Goal: Information Seeking & Learning: Learn about a topic

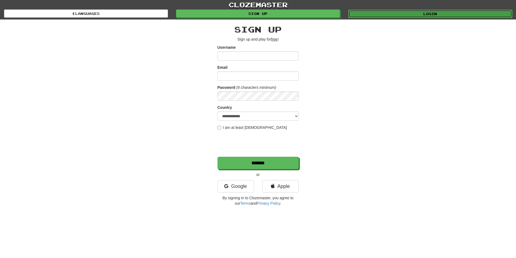
click at [375, 16] on link "Login" at bounding box center [430, 14] width 164 height 8
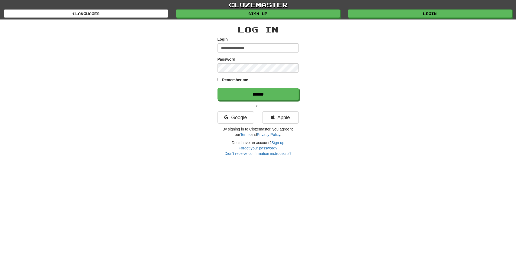
type input "**********"
click at [218, 88] on input "******" at bounding box center [258, 94] width 81 height 12
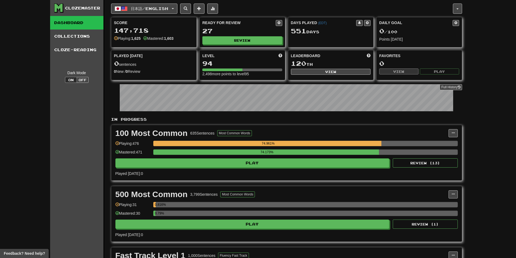
click at [227, 36] on div "Ready for Review 27 Review" at bounding box center [242, 32] width 85 height 30
click at [228, 38] on button "Review" at bounding box center [243, 41] width 80 height 8
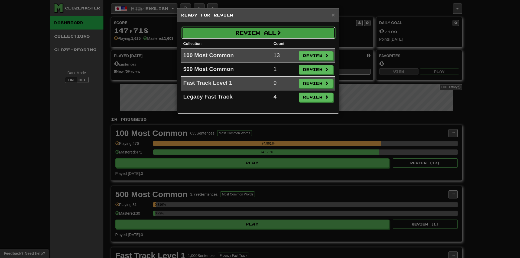
click at [229, 35] on button "Review All" at bounding box center [259, 33] width 154 height 12
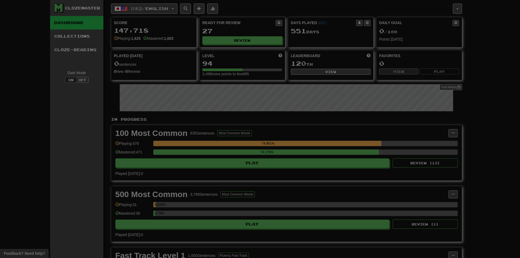
select select "**"
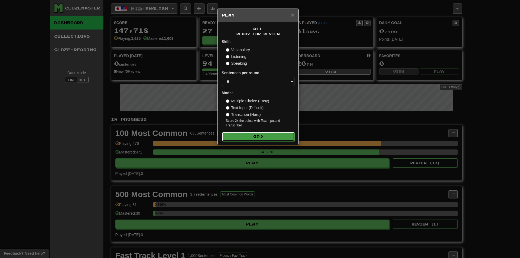
click at [263, 136] on span at bounding box center [262, 137] width 4 height 4
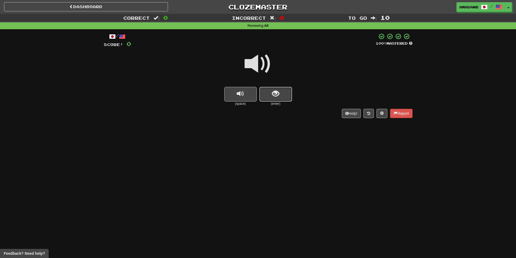
click at [266, 93] on button "show sentence" at bounding box center [276, 94] width 33 height 15
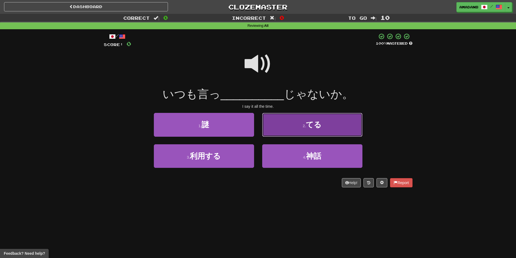
click at [283, 125] on button "2 . てる" at bounding box center [312, 125] width 100 height 24
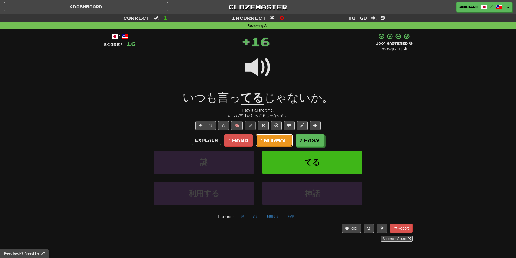
click at [275, 138] on span "Normal" at bounding box center [276, 140] width 24 height 6
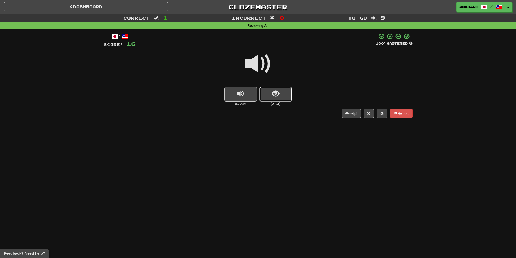
click at [270, 99] on button "show sentence" at bounding box center [276, 94] width 33 height 15
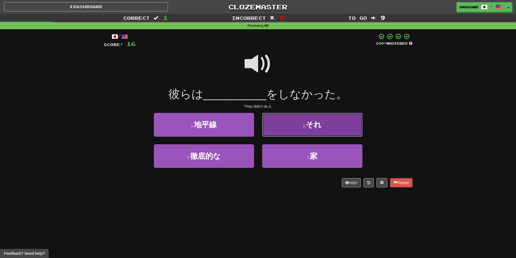
click at [283, 130] on button "2 . それ" at bounding box center [312, 125] width 100 height 24
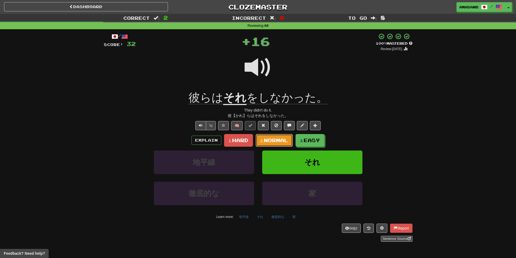
click at [280, 141] on span "Normal" at bounding box center [276, 140] width 24 height 6
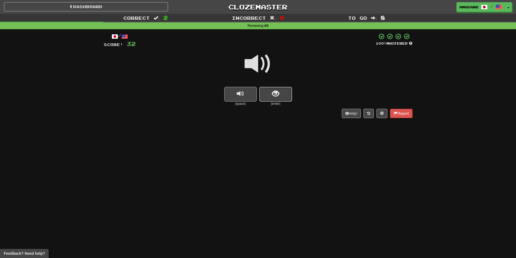
click at [270, 93] on button "show sentence" at bounding box center [276, 94] width 33 height 15
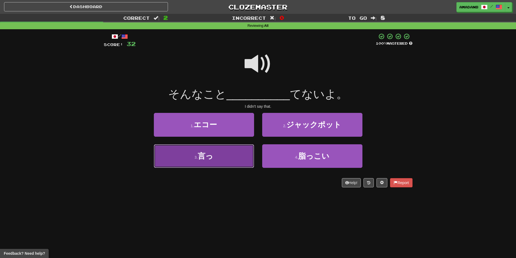
click at [238, 154] on button "3 . 言っ" at bounding box center [204, 156] width 100 height 24
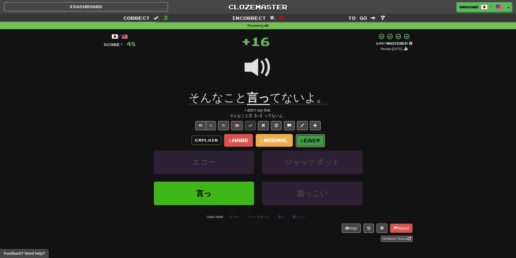
click at [299, 140] on button "3. Easy" at bounding box center [310, 140] width 29 height 13
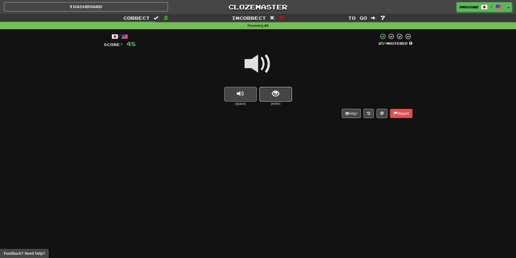
click at [272, 96] on button "show sentence" at bounding box center [276, 94] width 33 height 15
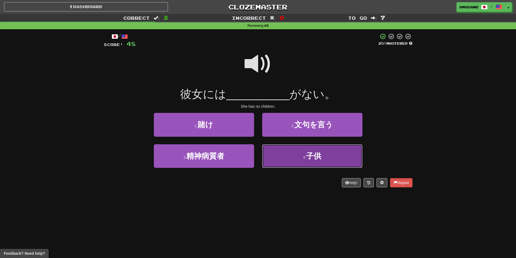
click at [288, 156] on button "4 . 子供" at bounding box center [312, 156] width 100 height 24
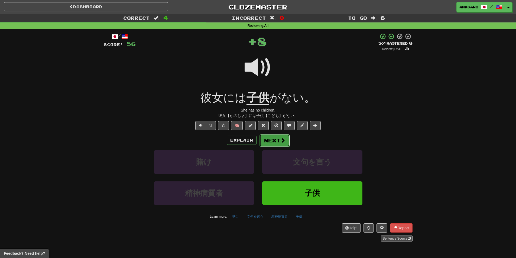
click at [279, 144] on button "Next" at bounding box center [275, 140] width 30 height 12
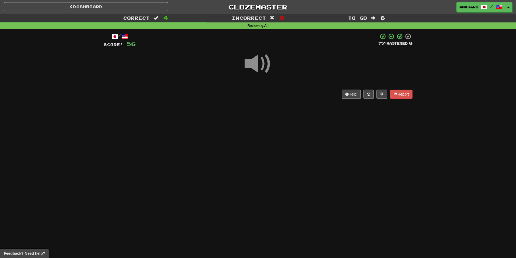
click at [252, 65] on span at bounding box center [258, 63] width 27 height 27
click at [256, 67] on span at bounding box center [258, 63] width 27 height 27
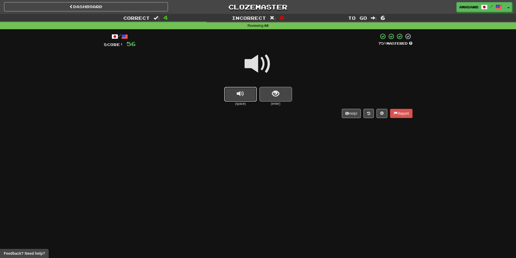
click at [247, 88] on button "replay audio" at bounding box center [240, 94] width 33 height 15
click at [266, 93] on button "show sentence" at bounding box center [276, 94] width 33 height 15
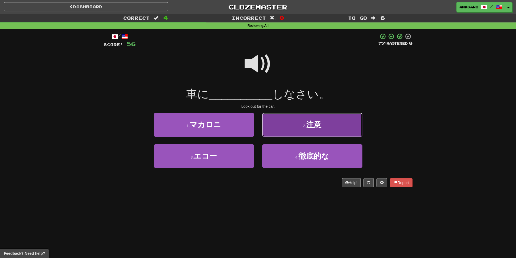
click at [286, 124] on button "2 . 注意" at bounding box center [312, 125] width 100 height 24
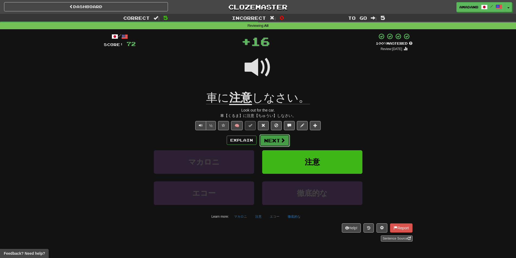
click at [276, 141] on button "Next" at bounding box center [275, 140] width 30 height 12
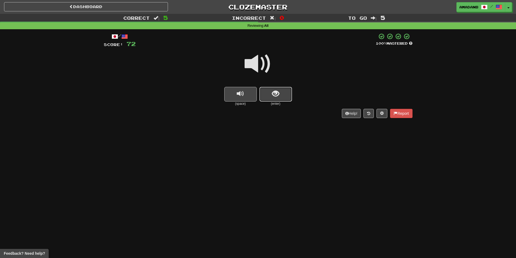
click at [265, 91] on button "show sentence" at bounding box center [276, 94] width 33 height 15
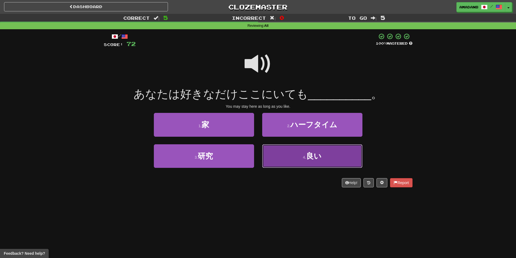
click at [285, 164] on button "4 . 良い" at bounding box center [312, 156] width 100 height 24
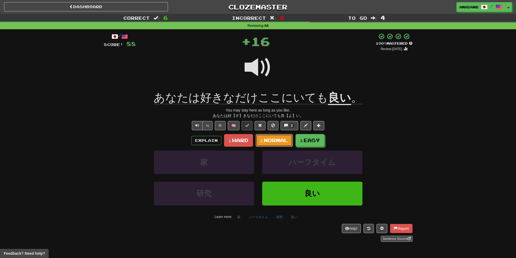
click at [281, 143] on span "Normal" at bounding box center [276, 140] width 24 height 6
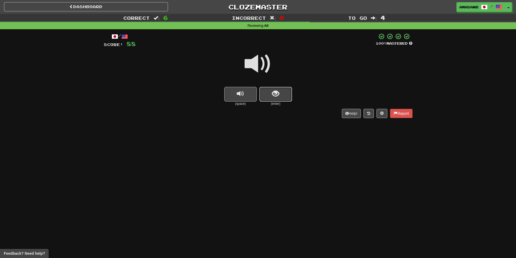
click at [277, 93] on span "show sentence" at bounding box center [275, 93] width 7 height 7
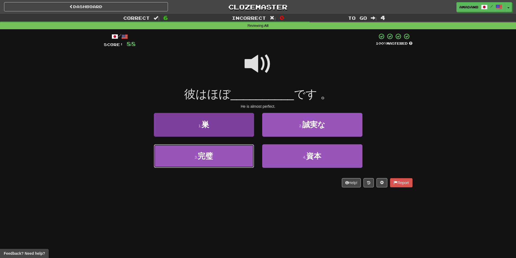
click at [241, 157] on button "3 . 完璧" at bounding box center [204, 156] width 100 height 24
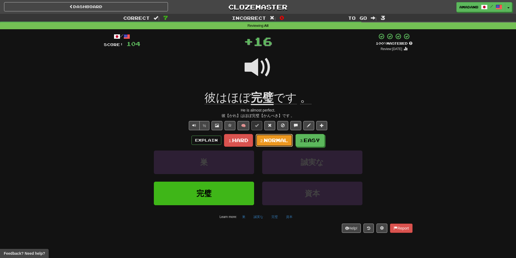
click at [274, 143] on span "Normal" at bounding box center [276, 140] width 24 height 6
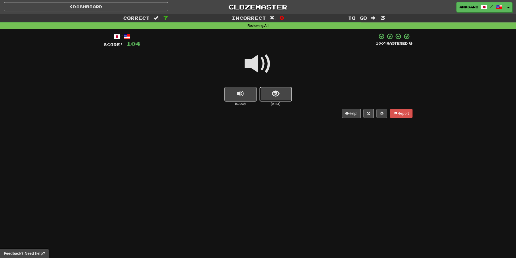
click at [268, 92] on button "show sentence" at bounding box center [276, 94] width 33 height 15
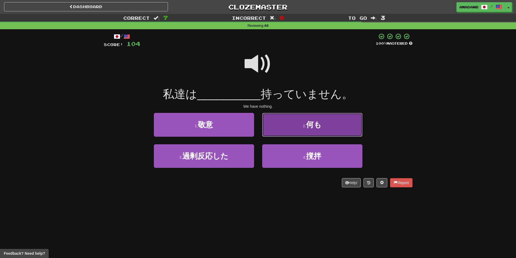
click at [272, 127] on button "2 . 何も" at bounding box center [312, 125] width 100 height 24
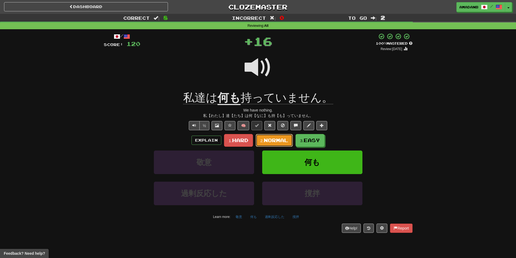
click at [279, 141] on span "Normal" at bounding box center [276, 140] width 24 height 6
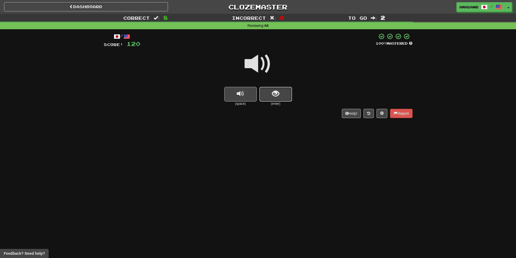
click at [284, 97] on button "show sentence" at bounding box center [276, 94] width 33 height 15
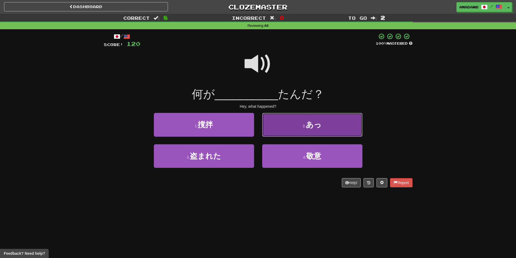
click at [282, 129] on button "2 . あっ" at bounding box center [312, 125] width 100 height 24
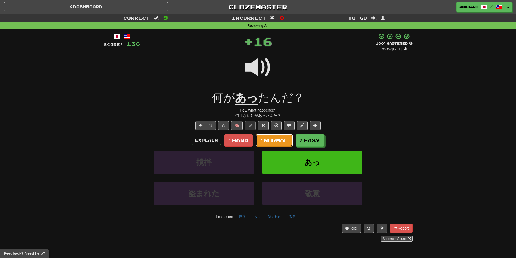
click at [280, 140] on span "Normal" at bounding box center [276, 140] width 24 height 6
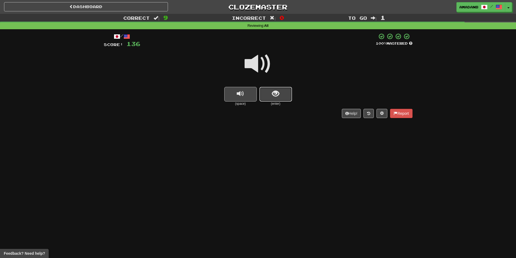
click at [276, 98] on button "show sentence" at bounding box center [276, 94] width 33 height 15
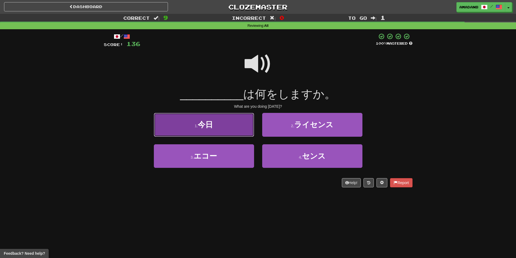
click at [223, 134] on button "1 . 今日" at bounding box center [204, 125] width 100 height 24
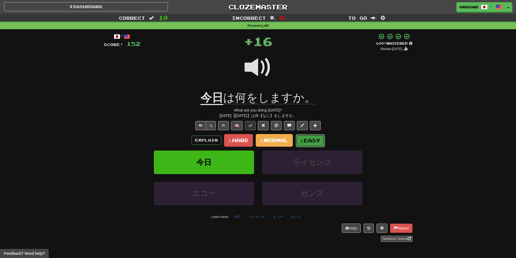
click at [301, 141] on small "3." at bounding box center [303, 141] width 4 height 5
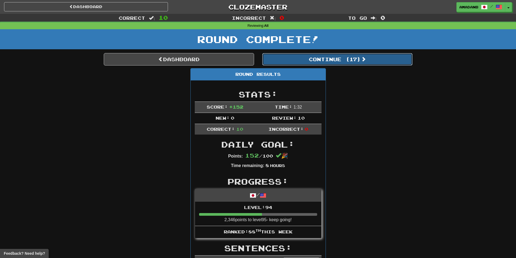
click at [289, 56] on button "Continue ( 17 )" at bounding box center [337, 59] width 150 height 12
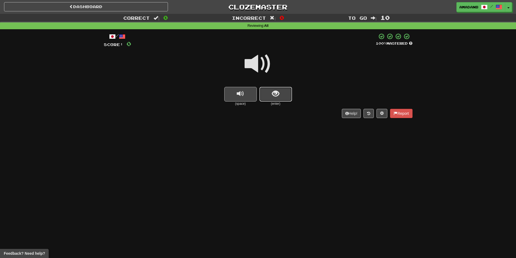
click at [272, 98] on span "show sentence" at bounding box center [275, 93] width 7 height 7
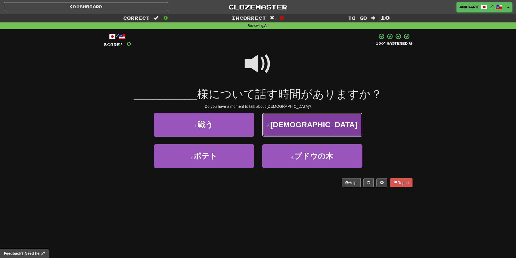
click at [268, 128] on button "2 . イエス" at bounding box center [312, 125] width 100 height 24
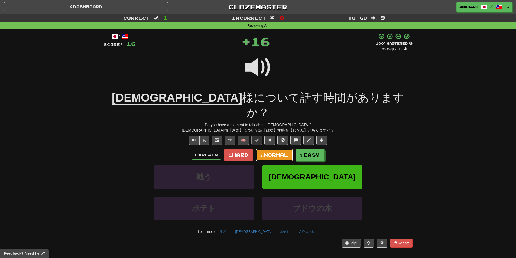
click at [269, 152] on span "Normal" at bounding box center [276, 155] width 24 height 6
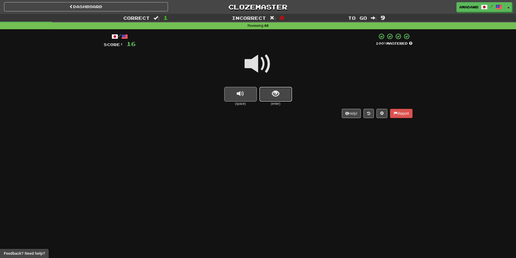
click at [287, 97] on button "show sentence" at bounding box center [276, 94] width 33 height 15
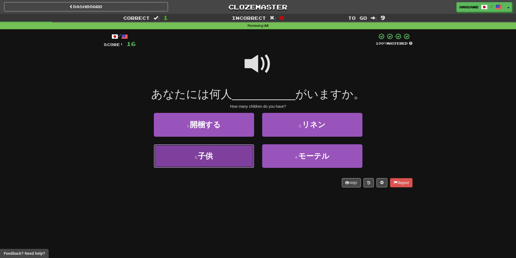
click at [230, 162] on button "3 . 子供" at bounding box center [204, 156] width 100 height 24
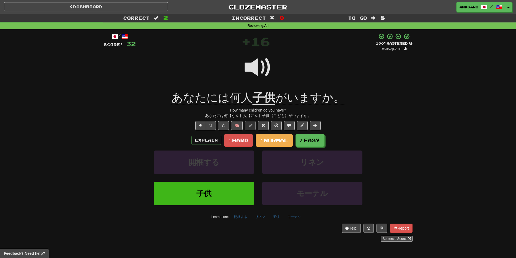
click at [272, 148] on div "Explain 1. Hard 2. Normal 3. Easy 開梱する リネン 子供 モーテル Learn more: 開梱する リネン 子供 モーテル" at bounding box center [258, 177] width 309 height 87
click at [274, 142] on span "Normal" at bounding box center [276, 140] width 24 height 6
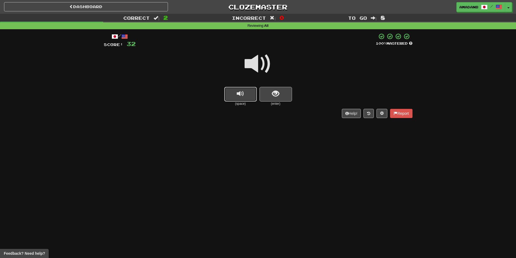
click at [239, 96] on span "replay audio" at bounding box center [240, 93] width 7 height 7
click at [282, 98] on button "show sentence" at bounding box center [276, 94] width 33 height 15
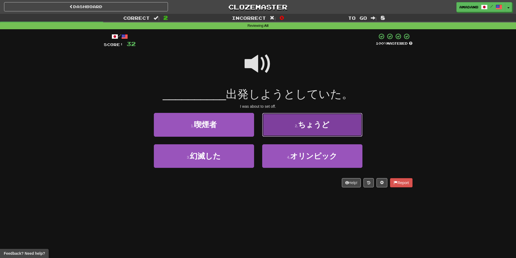
click at [286, 133] on button "2 . ちょうど" at bounding box center [312, 125] width 100 height 24
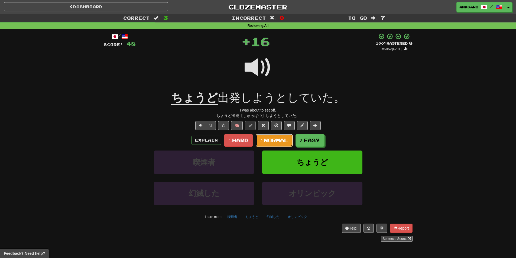
click at [265, 137] on span "Normal" at bounding box center [276, 140] width 24 height 6
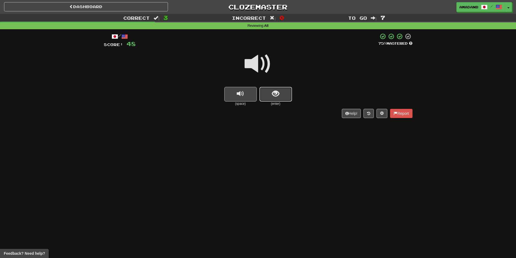
click at [279, 99] on button "show sentence" at bounding box center [276, 94] width 33 height 15
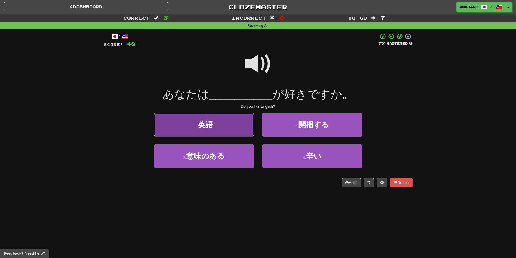
click at [240, 126] on button "1 . 英語" at bounding box center [204, 125] width 100 height 24
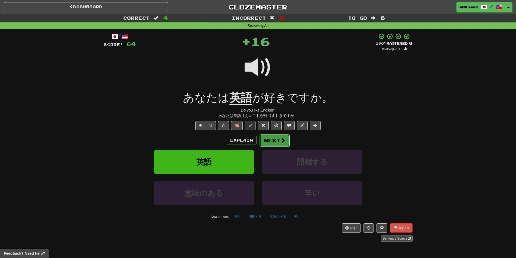
click at [280, 137] on button "Next" at bounding box center [275, 140] width 30 height 12
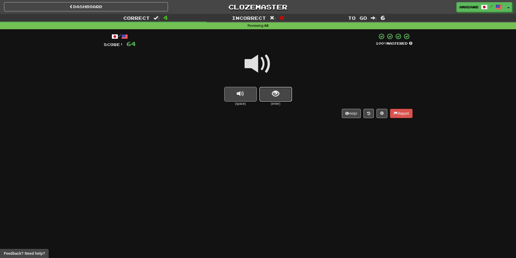
click at [272, 98] on button "show sentence" at bounding box center [276, 94] width 33 height 15
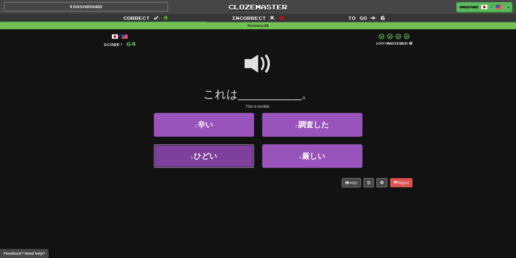
click at [235, 159] on button "3 . ひどい" at bounding box center [204, 156] width 100 height 24
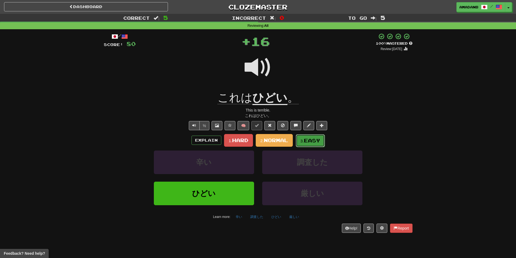
click at [307, 141] on span "Easy" at bounding box center [312, 141] width 16 height 6
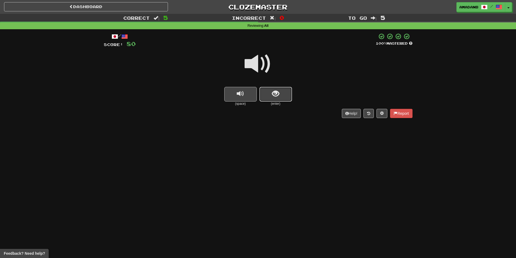
click at [274, 101] on button "show sentence" at bounding box center [276, 94] width 33 height 15
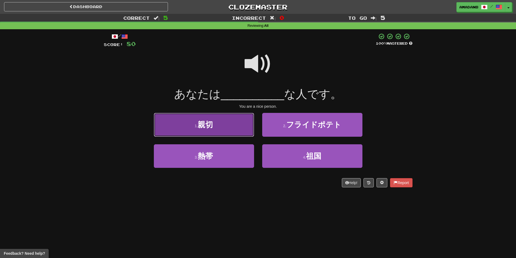
click at [234, 131] on button "1 . 親切" at bounding box center [204, 125] width 100 height 24
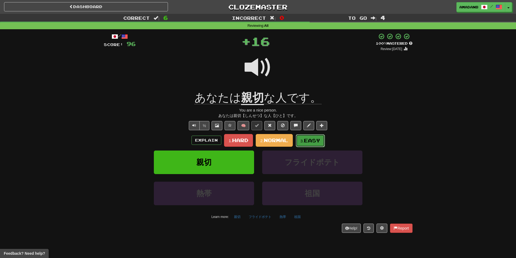
click at [301, 140] on small "3." at bounding box center [303, 141] width 4 height 5
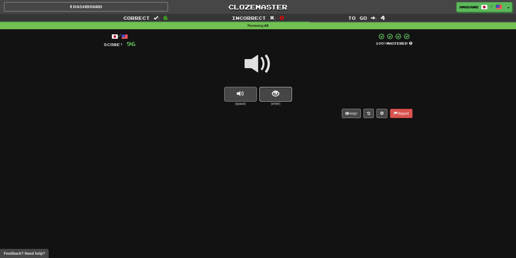
click at [268, 94] on button "show sentence" at bounding box center [276, 94] width 33 height 15
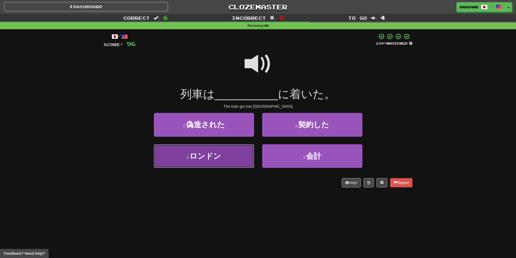
click at [241, 158] on button "3 . ロンドン" at bounding box center [204, 156] width 100 height 24
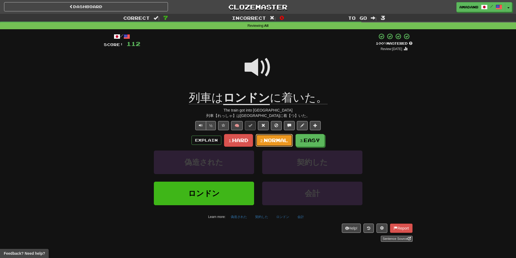
click at [287, 142] on span "Normal" at bounding box center [276, 140] width 24 height 6
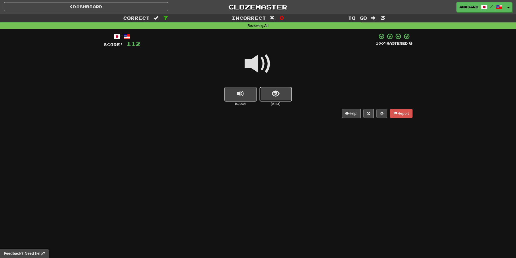
click at [267, 90] on button "show sentence" at bounding box center [276, 94] width 33 height 15
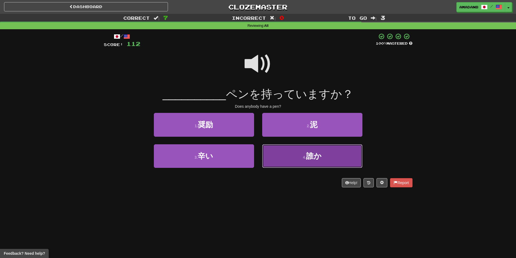
click at [291, 160] on button "4 . 誰か" at bounding box center [312, 156] width 100 height 24
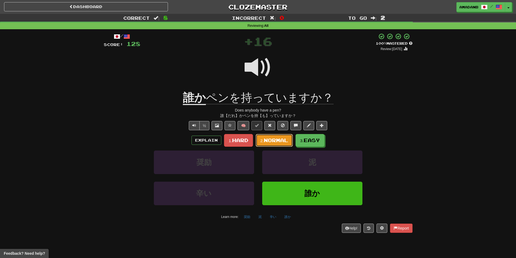
click at [285, 142] on span "Normal" at bounding box center [276, 140] width 24 height 6
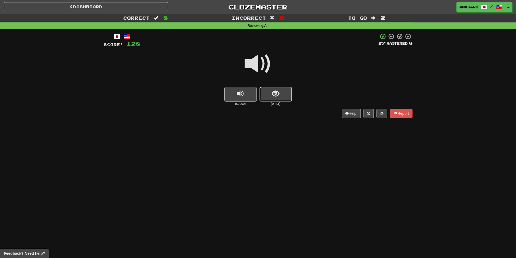
click at [274, 95] on span "show sentence" at bounding box center [275, 93] width 7 height 7
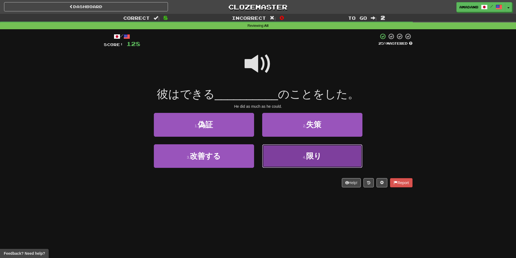
click at [289, 150] on button "4 . 限り" at bounding box center [312, 156] width 100 height 24
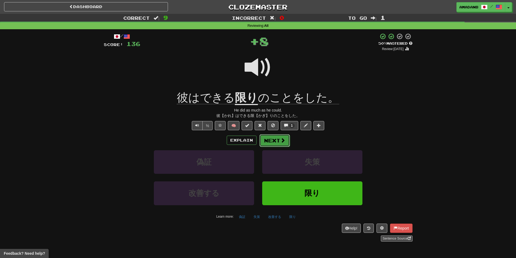
click at [275, 146] on button "Next" at bounding box center [275, 140] width 30 height 12
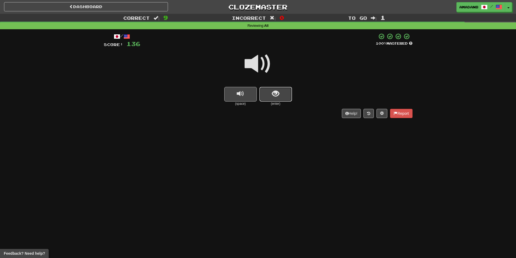
click at [283, 99] on button "show sentence" at bounding box center [276, 94] width 33 height 15
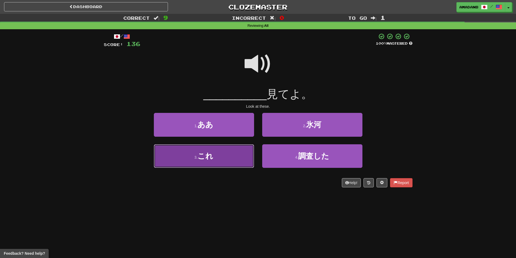
click at [230, 154] on button "3 . これ" at bounding box center [204, 156] width 100 height 24
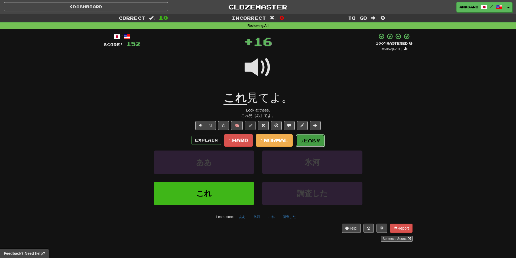
click at [309, 136] on button "3. Easy" at bounding box center [310, 140] width 29 height 13
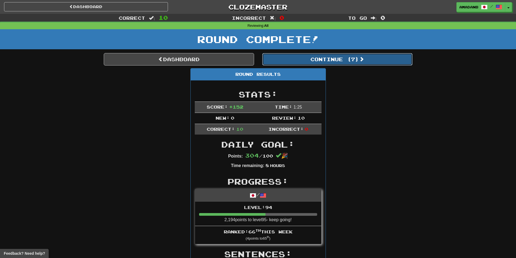
click at [305, 60] on button "Continue ( 7 )" at bounding box center [337, 59] width 150 height 12
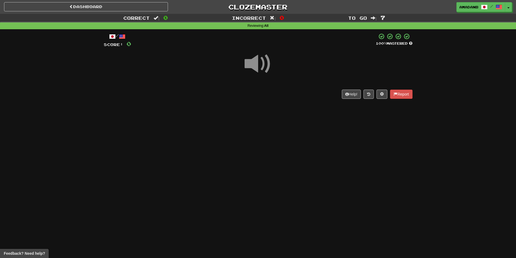
click at [263, 70] on span at bounding box center [258, 63] width 27 height 27
click at [273, 85] on div at bounding box center [258, 67] width 309 height 39
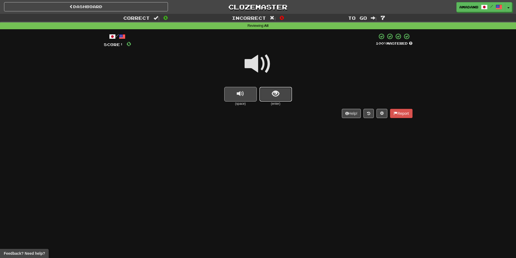
click at [275, 88] on button "show sentence" at bounding box center [276, 94] width 33 height 15
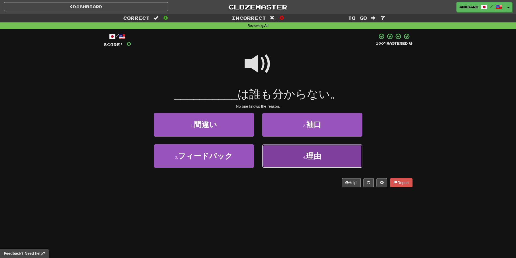
click at [297, 155] on button "4 . 理由" at bounding box center [312, 156] width 100 height 24
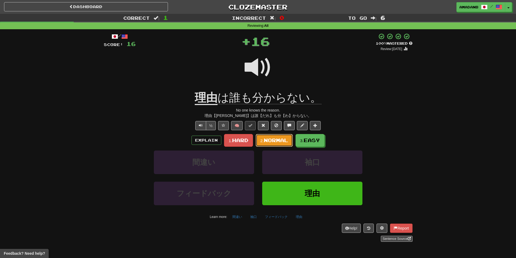
click at [279, 141] on span "Normal" at bounding box center [276, 140] width 24 height 6
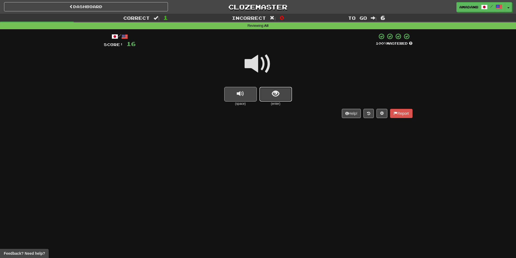
click at [281, 98] on button "show sentence" at bounding box center [276, 94] width 33 height 15
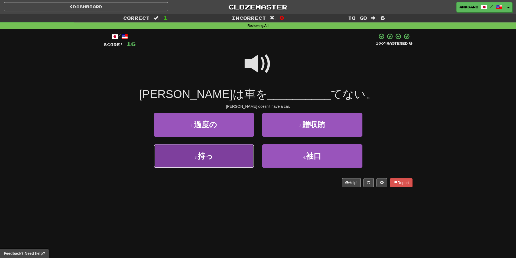
click at [233, 154] on button "3 . 持っ" at bounding box center [204, 156] width 100 height 24
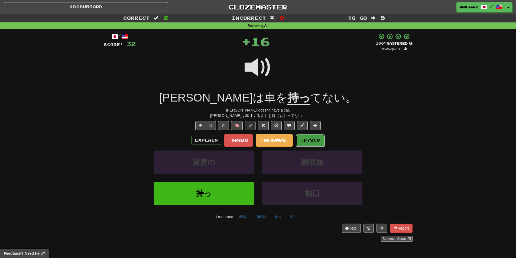
click at [311, 140] on span "Easy" at bounding box center [312, 141] width 16 height 6
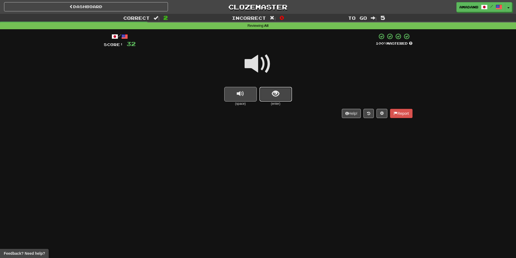
click at [282, 90] on button "show sentence" at bounding box center [276, 94] width 33 height 15
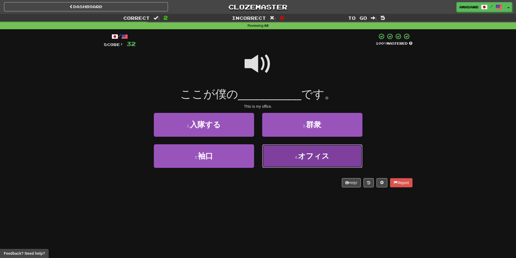
click at [281, 154] on button "4 . オフィス" at bounding box center [312, 156] width 100 height 24
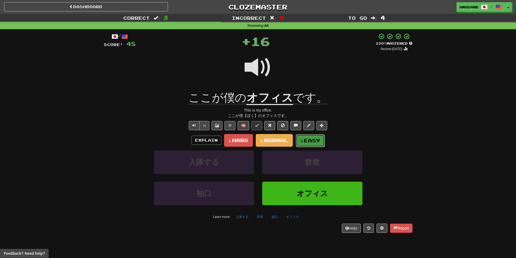
click at [299, 140] on button "3. Easy" at bounding box center [310, 140] width 29 height 13
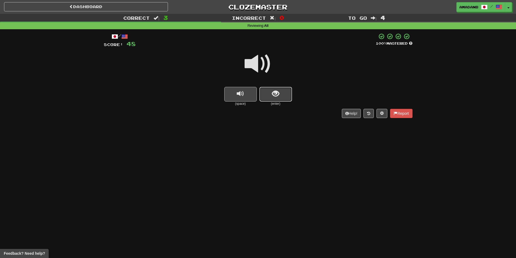
click at [280, 99] on button "show sentence" at bounding box center [276, 94] width 33 height 15
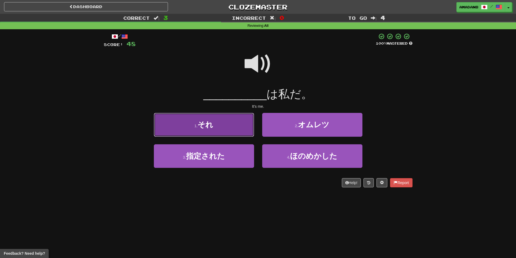
click at [221, 122] on button "1 . それ" at bounding box center [204, 125] width 100 height 24
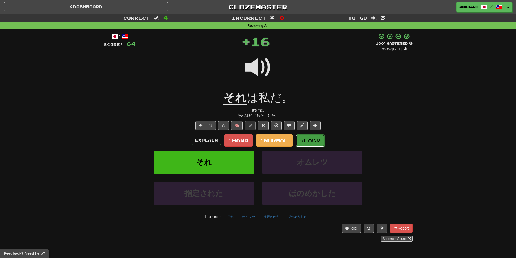
click at [305, 135] on button "3. Easy" at bounding box center [310, 140] width 29 height 13
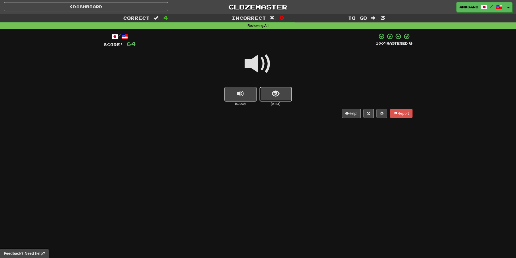
click at [270, 98] on button "show sentence" at bounding box center [276, 94] width 33 height 15
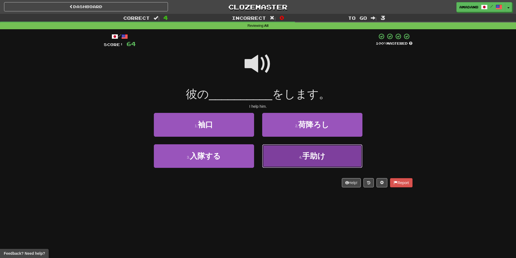
click at [276, 150] on button "4 . 手助け" at bounding box center [312, 156] width 100 height 24
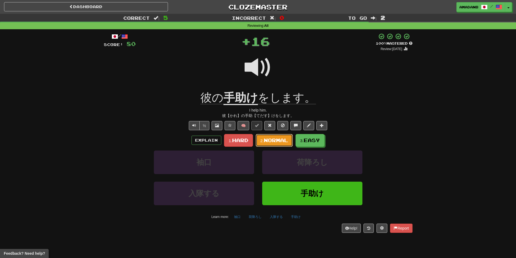
click at [283, 143] on button "2. Normal" at bounding box center [274, 140] width 37 height 13
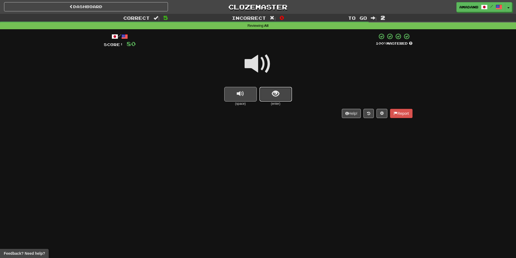
click at [272, 95] on span "show sentence" at bounding box center [275, 93] width 7 height 7
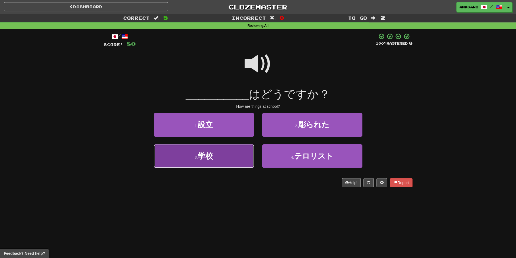
click at [230, 154] on button "3 . 学校" at bounding box center [204, 156] width 100 height 24
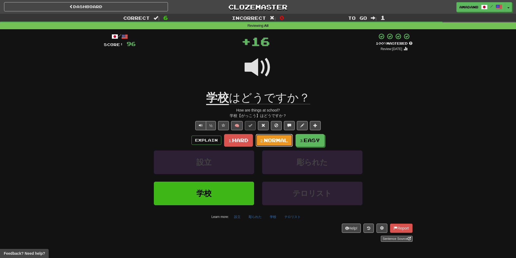
click at [276, 142] on span "Normal" at bounding box center [276, 140] width 24 height 6
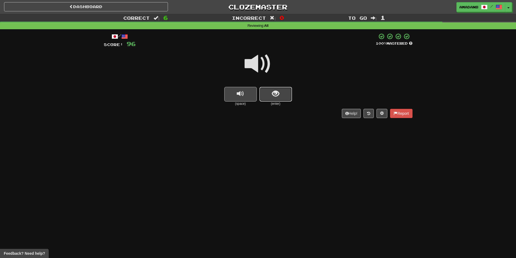
click at [281, 99] on button "show sentence" at bounding box center [276, 94] width 33 height 15
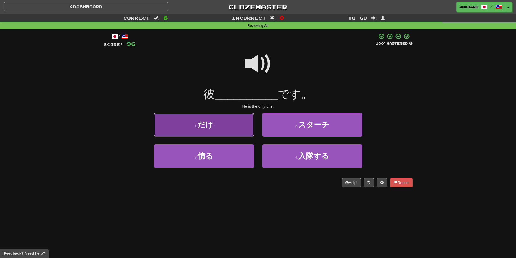
click at [222, 127] on button "1 . だけ" at bounding box center [204, 125] width 100 height 24
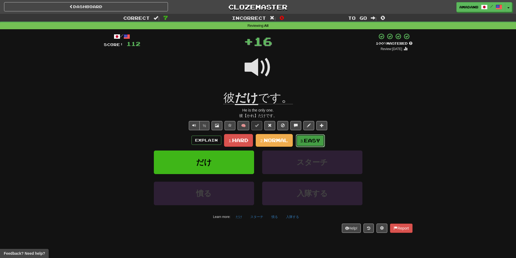
click at [303, 137] on button "3. Easy" at bounding box center [310, 140] width 29 height 13
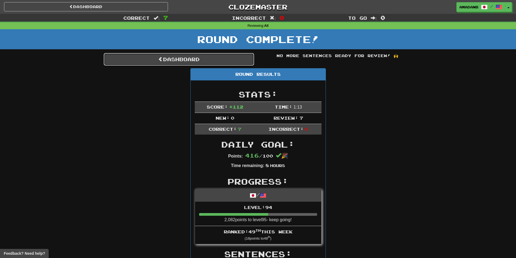
click at [193, 63] on link "Dashboard" at bounding box center [179, 59] width 150 height 12
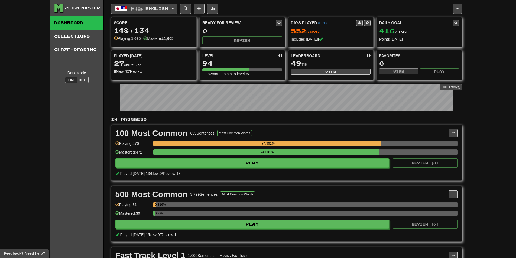
click at [174, 10] on button "日本語 / English" at bounding box center [144, 9] width 66 height 10
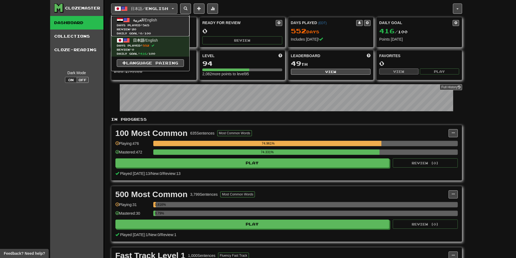
click at [164, 29] on span "Review: 20" at bounding box center [150, 29] width 67 height 4
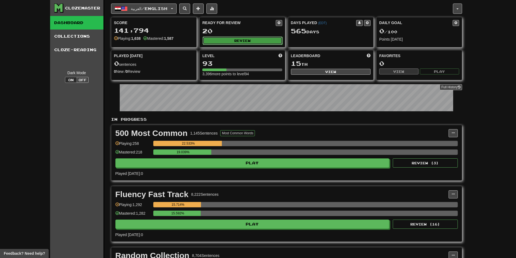
click at [229, 39] on button "Review" at bounding box center [243, 41] width 80 height 8
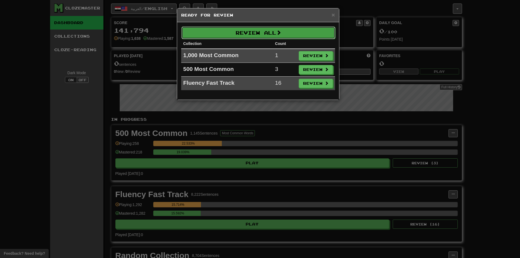
click at [232, 31] on button "Review All" at bounding box center [259, 33] width 154 height 12
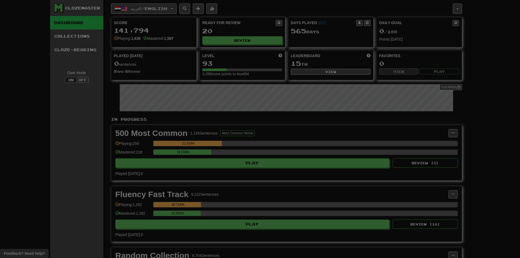
select select "**"
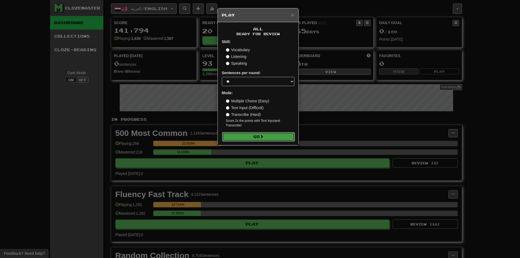
click at [245, 139] on button "Go" at bounding box center [258, 136] width 73 height 9
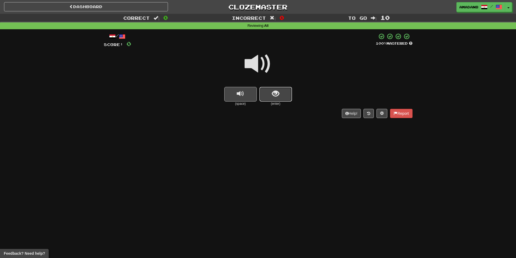
click at [277, 95] on span "show sentence" at bounding box center [275, 93] width 7 height 7
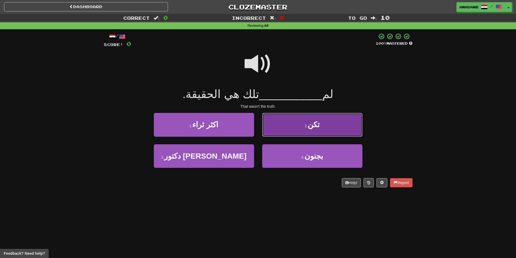
click at [285, 123] on button "2 . تكن" at bounding box center [312, 125] width 100 height 24
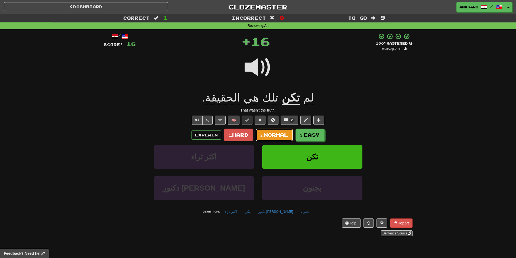
click at [276, 137] on span "Normal" at bounding box center [276, 135] width 24 height 6
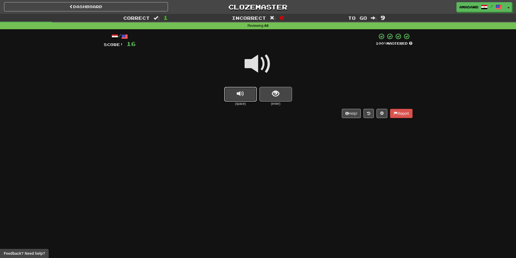
click at [243, 96] on span "replay audio" at bounding box center [240, 93] width 7 height 7
click at [275, 96] on span "show sentence" at bounding box center [275, 93] width 7 height 7
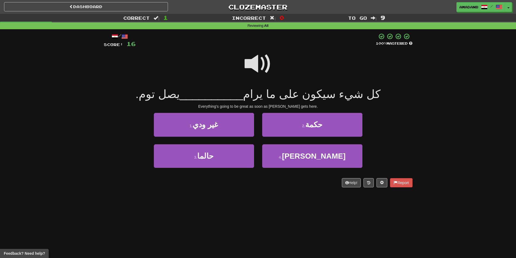
click at [264, 64] on span at bounding box center [258, 63] width 27 height 27
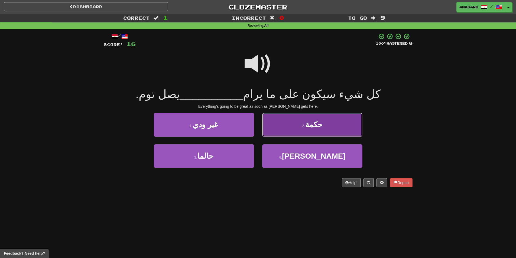
click at [284, 123] on button "2 . حكمة" at bounding box center [312, 125] width 100 height 24
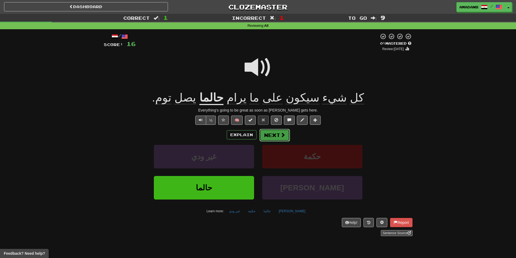
click at [270, 132] on button "Next" at bounding box center [275, 135] width 30 height 12
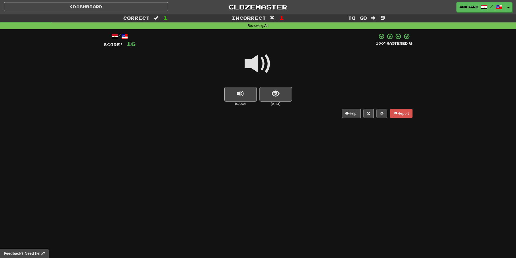
click at [287, 105] on small "(enter)" at bounding box center [276, 104] width 33 height 5
click at [287, 100] on button "show sentence" at bounding box center [276, 94] width 33 height 15
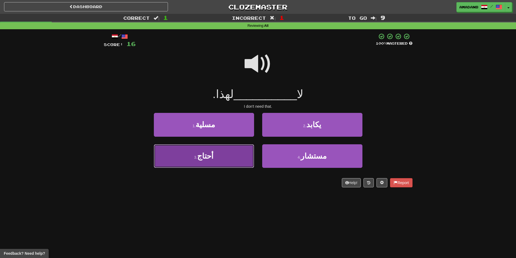
click at [248, 151] on button "3 . أحتاج" at bounding box center [204, 156] width 100 height 24
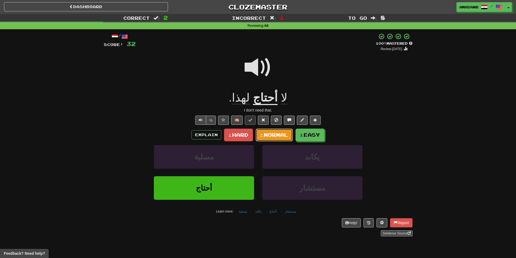
click at [266, 135] on span "Normal" at bounding box center [276, 135] width 24 height 6
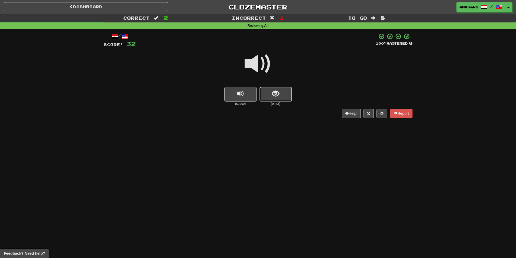
click at [277, 96] on span "show sentence" at bounding box center [275, 93] width 7 height 7
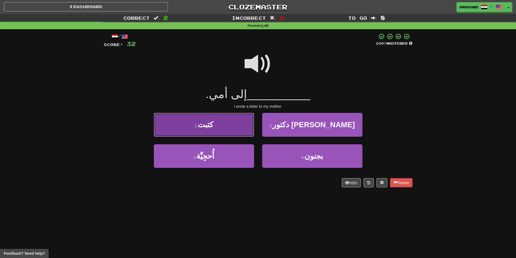
click at [234, 130] on button "1 . كتبت" at bounding box center [204, 125] width 100 height 24
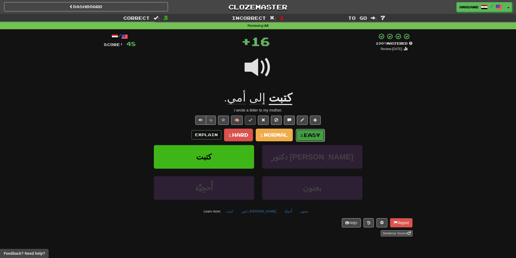
click at [300, 134] on button "3. Easy" at bounding box center [310, 135] width 29 height 13
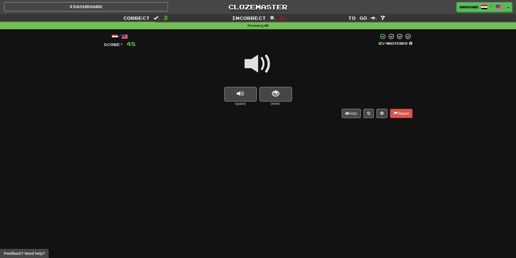
click at [259, 131] on div "Dashboard Clozemaster [GEOGRAPHIC_DATA] / Toggle Dropdown Dashboard Leaderboard…" at bounding box center [258, 129] width 516 height 258
click at [276, 98] on span "show sentence" at bounding box center [275, 93] width 7 height 7
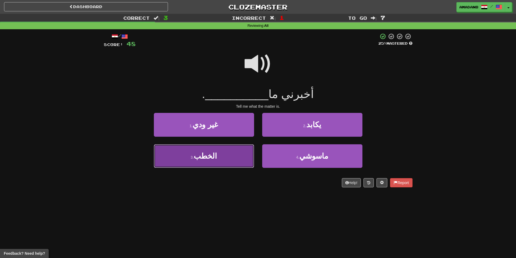
click at [247, 157] on button "3 . الخطب" at bounding box center [204, 156] width 100 height 24
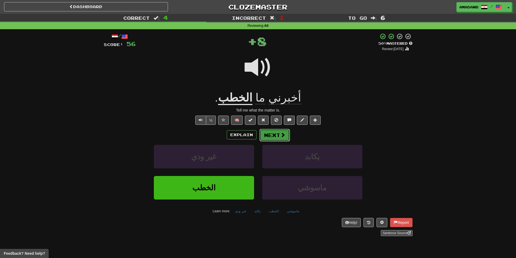
click at [271, 139] on button "Next" at bounding box center [275, 135] width 30 height 12
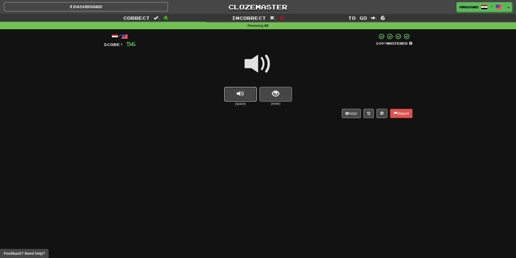
click at [247, 99] on button "replay audio" at bounding box center [240, 94] width 33 height 15
click at [268, 102] on small "(enter)" at bounding box center [276, 104] width 33 height 5
click at [282, 105] on small "(enter)" at bounding box center [276, 104] width 33 height 5
click at [253, 99] on button "replay audio" at bounding box center [240, 94] width 33 height 15
click at [277, 95] on span "show sentence" at bounding box center [275, 93] width 7 height 7
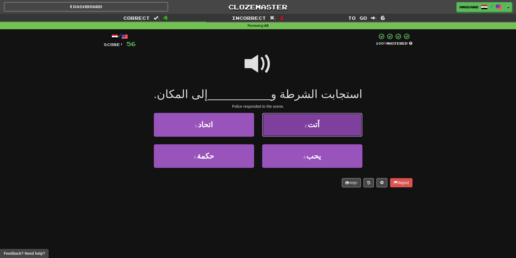
click at [286, 130] on button "2 . أتت" at bounding box center [312, 125] width 100 height 24
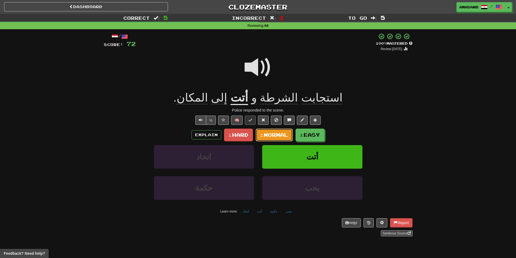
click at [278, 135] on span "Normal" at bounding box center [276, 135] width 24 height 6
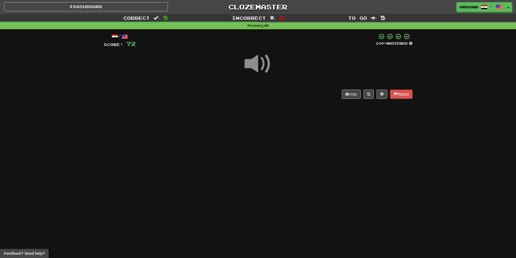
click at [258, 67] on span at bounding box center [258, 63] width 27 height 27
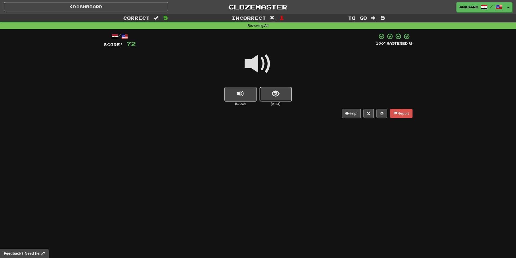
click at [273, 88] on button "show sentence" at bounding box center [276, 94] width 33 height 15
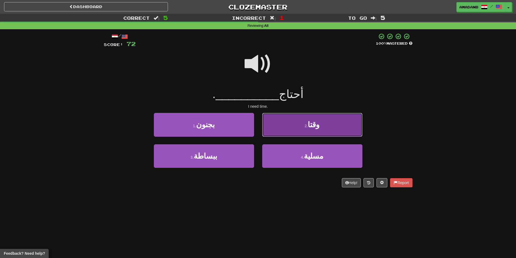
click at [276, 127] on button "2 . وقتا" at bounding box center [312, 125] width 100 height 24
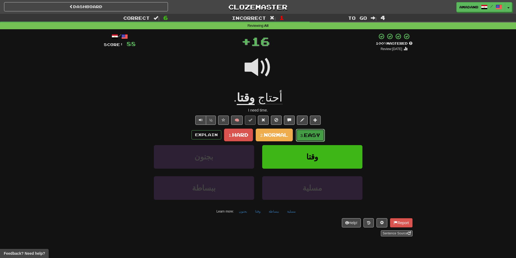
click at [305, 136] on span "Easy" at bounding box center [312, 135] width 16 height 6
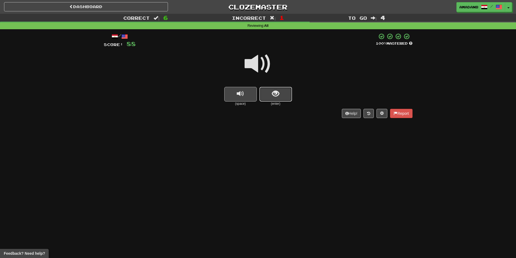
click at [278, 90] on span "show sentence" at bounding box center [275, 93] width 7 height 7
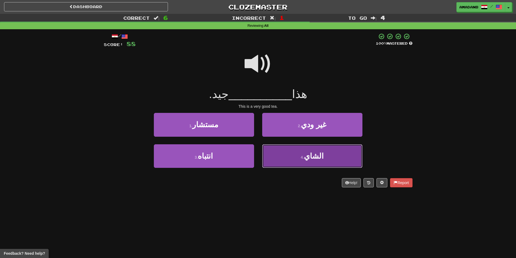
click at [294, 156] on button "4 . الشاي" at bounding box center [312, 156] width 100 height 24
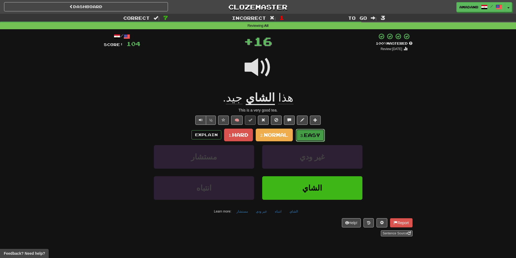
click at [303, 134] on small "3." at bounding box center [303, 135] width 4 height 5
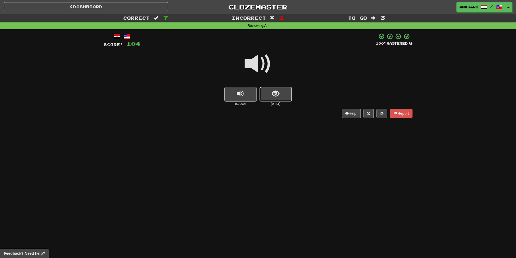
click at [269, 93] on button "show sentence" at bounding box center [276, 94] width 33 height 15
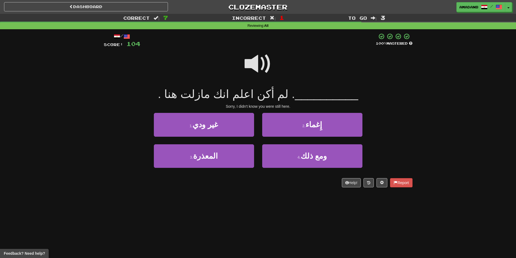
click at [259, 69] on span at bounding box center [258, 63] width 27 height 27
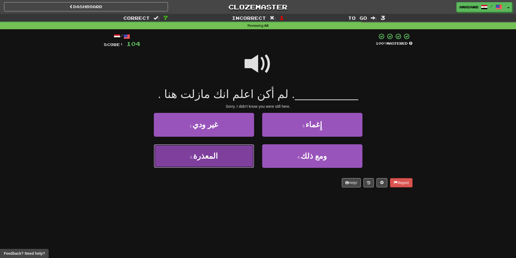
click at [224, 150] on button "3 . المعذرة" at bounding box center [204, 156] width 100 height 24
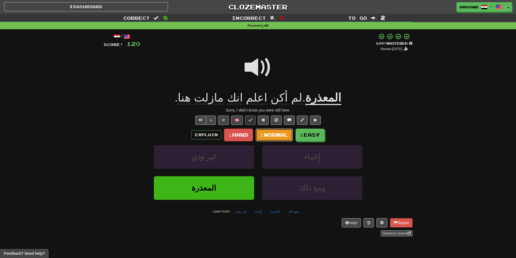
click at [270, 133] on span "Normal" at bounding box center [276, 135] width 24 height 6
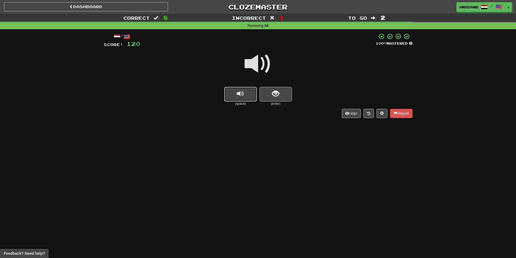
click at [245, 93] on button "replay audio" at bounding box center [240, 94] width 33 height 15
click at [282, 93] on button "show sentence" at bounding box center [276, 94] width 33 height 15
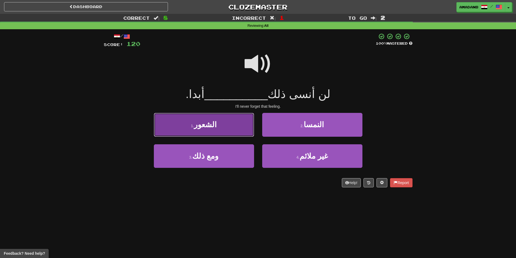
click at [227, 130] on button "1 . الشعور" at bounding box center [204, 125] width 100 height 24
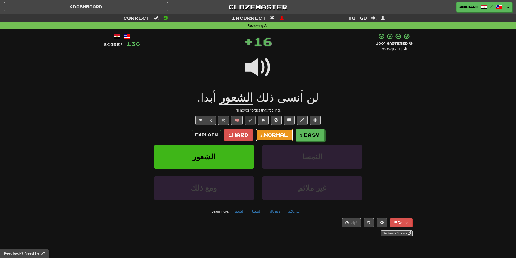
click at [280, 138] on button "2. Normal" at bounding box center [274, 135] width 37 height 13
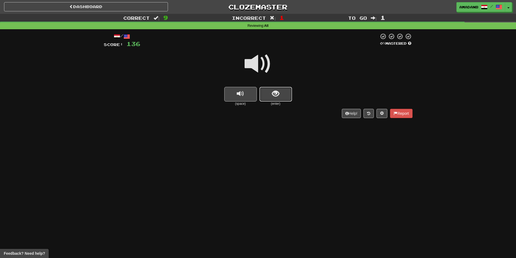
click at [266, 95] on button "show sentence" at bounding box center [276, 94] width 33 height 15
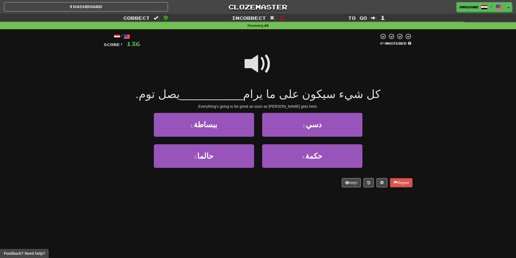
click at [252, 67] on span at bounding box center [258, 63] width 27 height 27
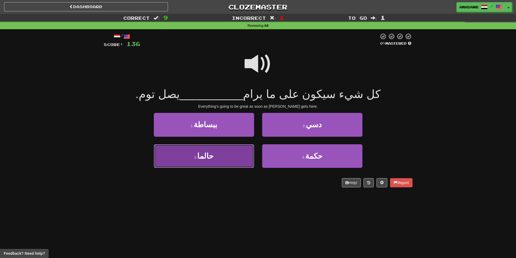
click at [227, 157] on button "3 . حالما" at bounding box center [204, 156] width 100 height 24
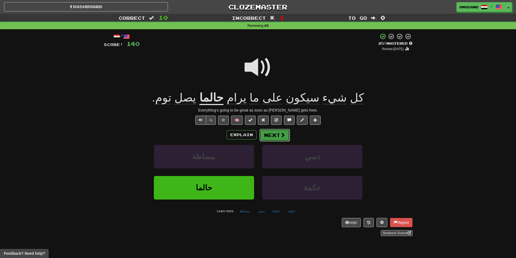
click at [272, 135] on button "Next" at bounding box center [275, 135] width 30 height 12
